Goal: Task Accomplishment & Management: Complete application form

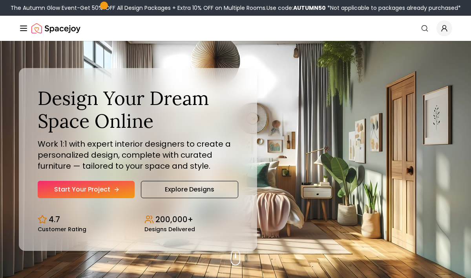
click at [96, 187] on link "Start Your Project" at bounding box center [86, 189] width 97 height 17
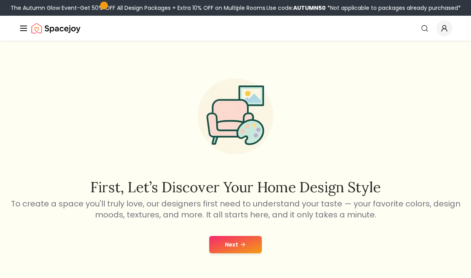
click at [231, 247] on button "Next" at bounding box center [235, 244] width 53 height 17
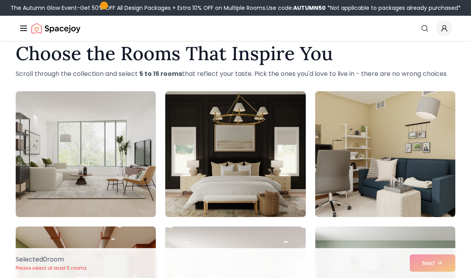
scroll to position [18, 0]
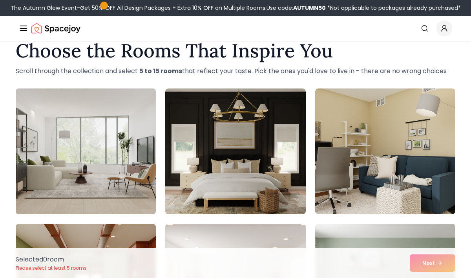
click at [81, 132] on img at bounding box center [85, 151] width 147 height 132
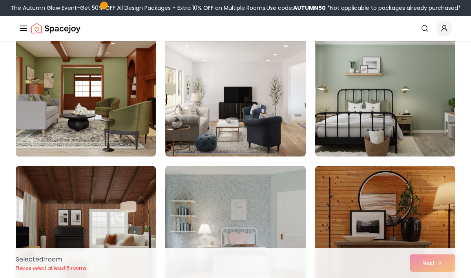
scroll to position [210, 0]
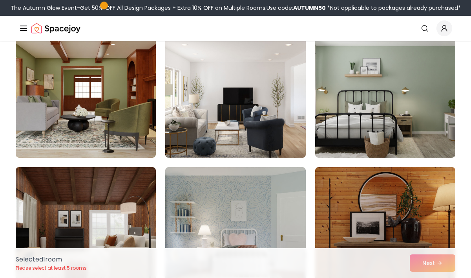
click at [248, 118] on img at bounding box center [235, 95] width 147 height 132
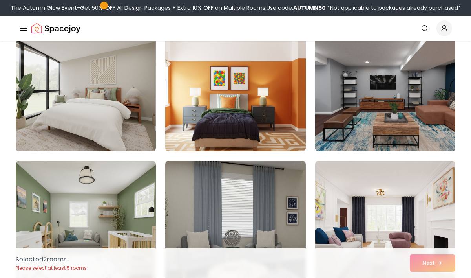
scroll to position [488, 0]
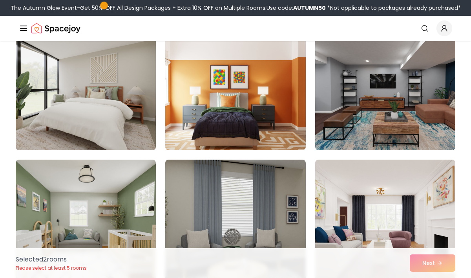
click at [127, 108] on img at bounding box center [85, 87] width 147 height 132
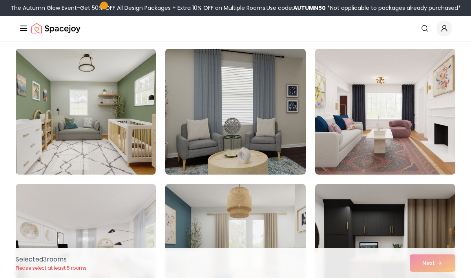
scroll to position [603, 0]
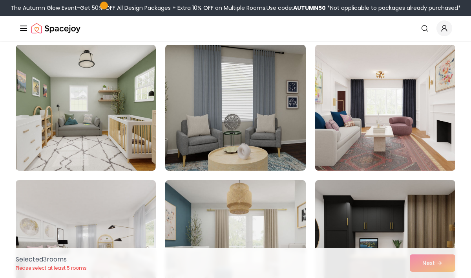
click at [353, 131] on img at bounding box center [385, 108] width 147 height 132
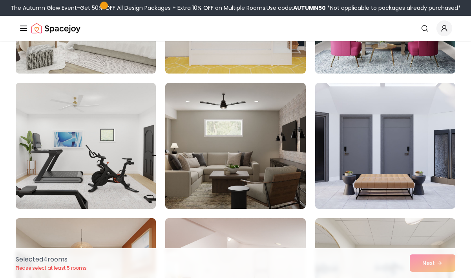
scroll to position [1245, 0]
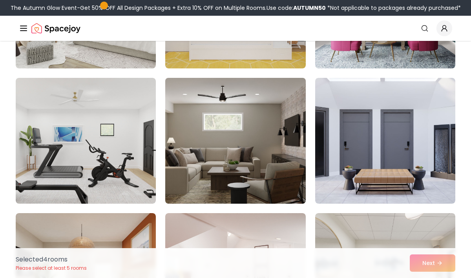
click at [277, 139] on img at bounding box center [235, 141] width 147 height 132
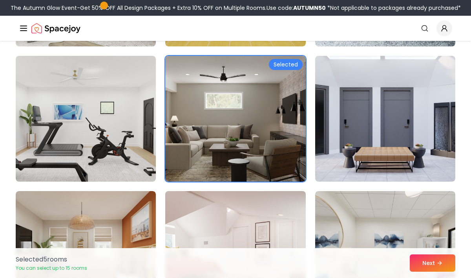
scroll to position [1268, 0]
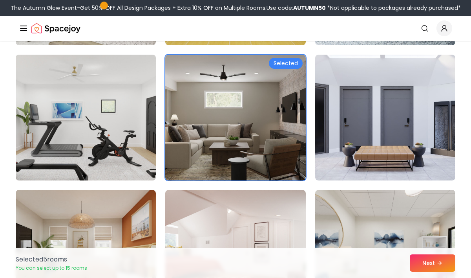
click at [97, 117] on img at bounding box center [85, 117] width 147 height 132
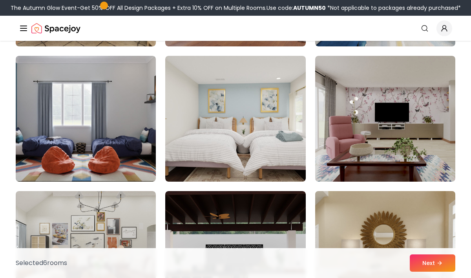
scroll to position [1538, 0]
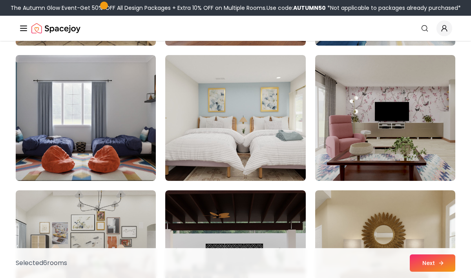
click at [420, 262] on button "Next" at bounding box center [433, 262] width 46 height 17
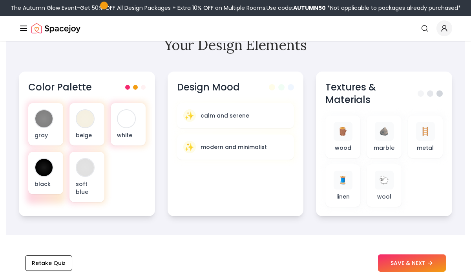
scroll to position [297, 0]
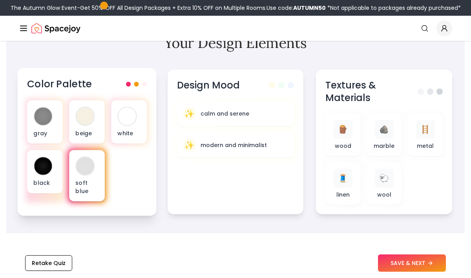
click at [85, 167] on div at bounding box center [85, 166] width 18 height 18
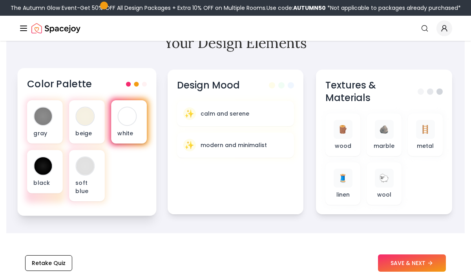
click at [126, 114] on div at bounding box center [127, 116] width 18 height 18
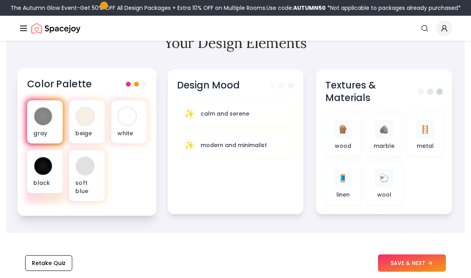
click at [44, 114] on div at bounding box center [43, 116] width 18 height 18
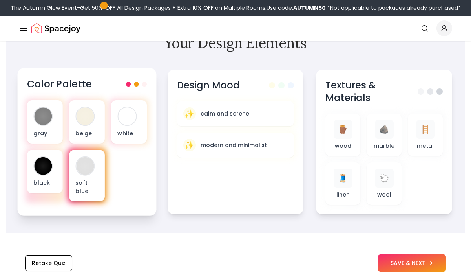
click at [86, 165] on div at bounding box center [85, 166] width 18 height 18
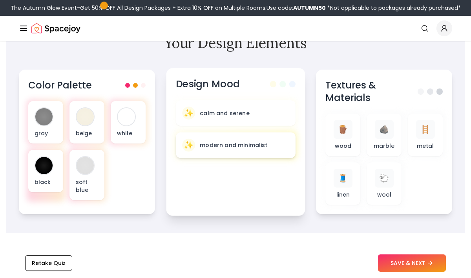
click at [223, 150] on div "✨ modern and minimalist" at bounding box center [235, 145] width 107 height 13
click at [277, 143] on div "✨ modern and minimalist" at bounding box center [235, 145] width 107 height 13
click at [233, 154] on div "✨ modern and minimalist" at bounding box center [236, 145] width 120 height 26
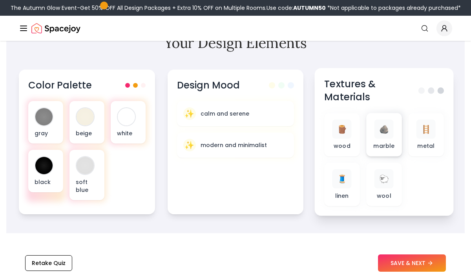
click at [383, 131] on span "🪨" at bounding box center [384, 128] width 10 height 11
click at [391, 149] on p "marble" at bounding box center [384, 146] width 21 height 8
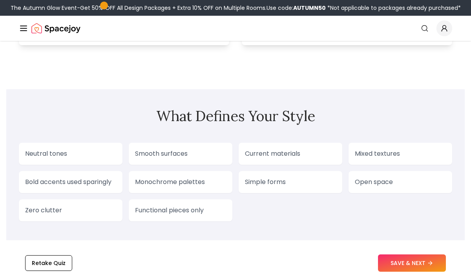
scroll to position [660, 0]
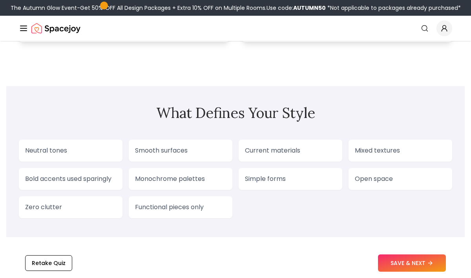
click at [90, 154] on p "Neutral tones" at bounding box center [70, 150] width 91 height 9
click at [386, 259] on button "SAVE & NEXT" at bounding box center [412, 262] width 68 height 17
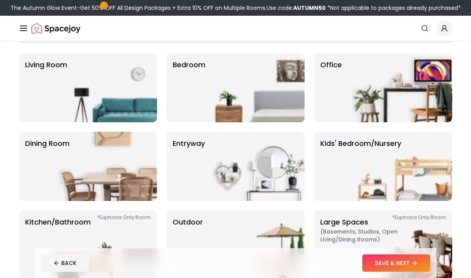
scroll to position [46, 0]
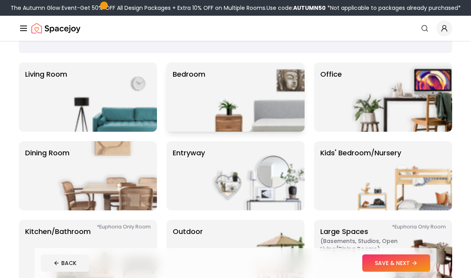
click at [251, 107] on img at bounding box center [254, 96] width 101 height 69
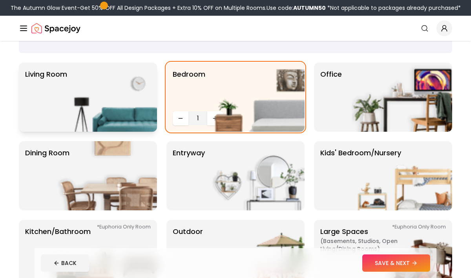
click at [109, 90] on img at bounding box center [107, 96] width 101 height 69
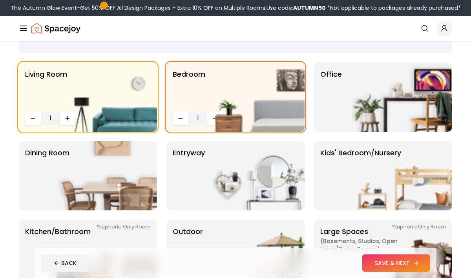
click at [394, 265] on button "SAVE & NEXT" at bounding box center [397, 262] width 68 height 17
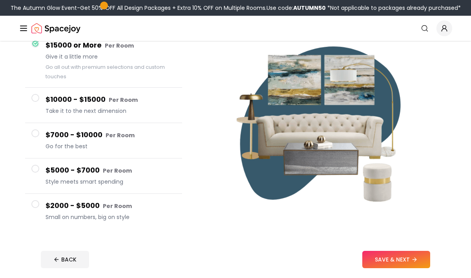
scroll to position [91, 0]
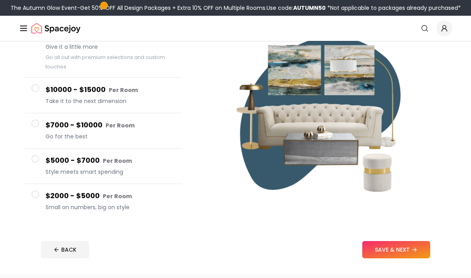
click at [130, 197] on h4 "$2000 - $5000 Per Room" at bounding box center [111, 195] width 130 height 11
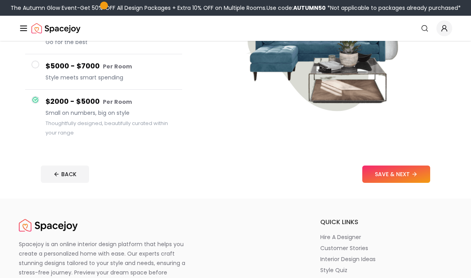
scroll to position [168, 0]
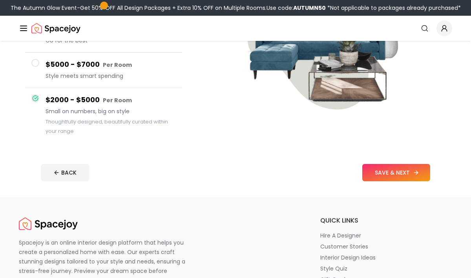
click at [390, 178] on button "SAVE & NEXT" at bounding box center [397, 172] width 68 height 17
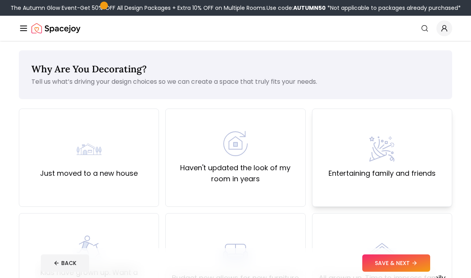
click at [336, 144] on div "Entertaining family and friends" at bounding box center [382, 157] width 107 height 42
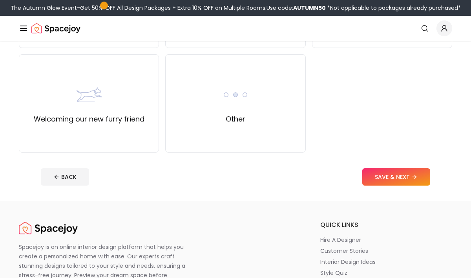
scroll to position [368, 0]
click at [370, 173] on button "SAVE & NEXT" at bounding box center [397, 175] width 68 height 17
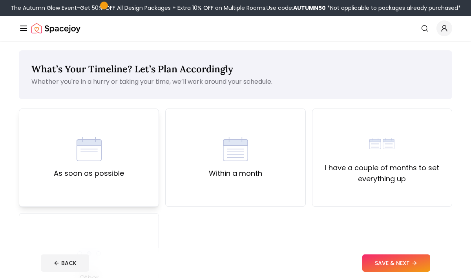
click at [112, 148] on div "As soon as possible" at bounding box center [89, 157] width 70 height 42
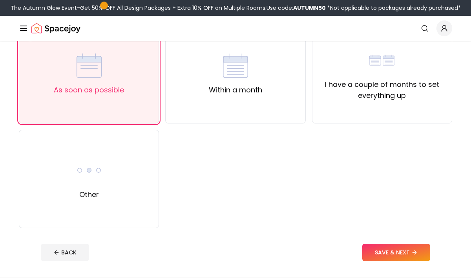
scroll to position [88, 0]
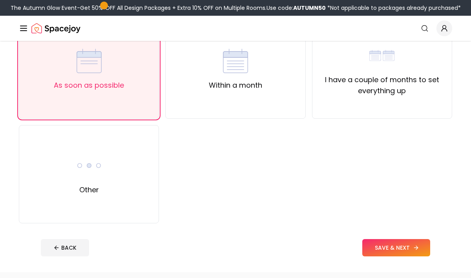
click at [382, 243] on button "SAVE & NEXT" at bounding box center [397, 247] width 68 height 17
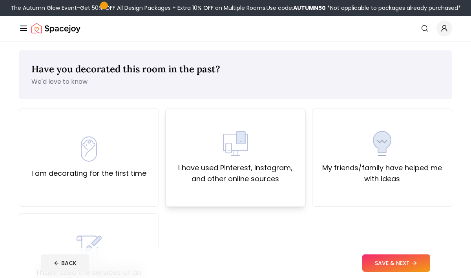
click at [237, 170] on label "I have used Pinterest, Instagram, and other online sources" at bounding box center [235, 173] width 127 height 22
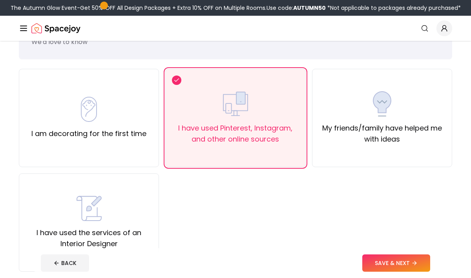
scroll to position [43, 0]
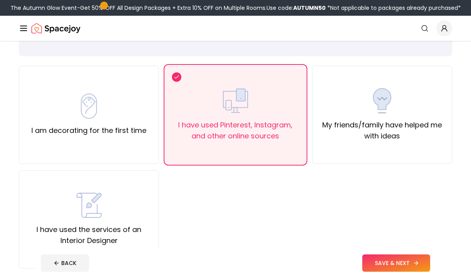
click at [366, 260] on button "SAVE & NEXT" at bounding box center [397, 262] width 68 height 17
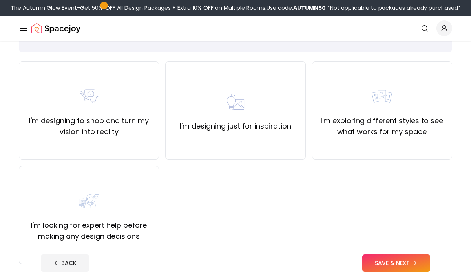
scroll to position [49, 0]
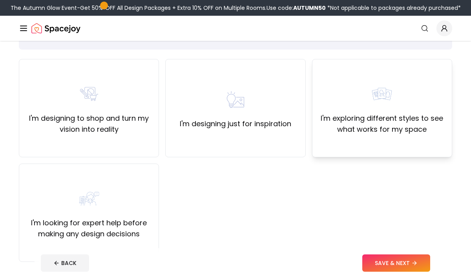
click at [372, 143] on div "I'm exploring different styles to see what works for my space" at bounding box center [382, 108] width 140 height 98
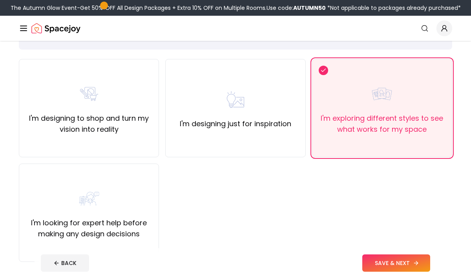
click at [373, 261] on button "SAVE & NEXT" at bounding box center [397, 262] width 68 height 17
